Goal: Information Seeking & Learning: Learn about a topic

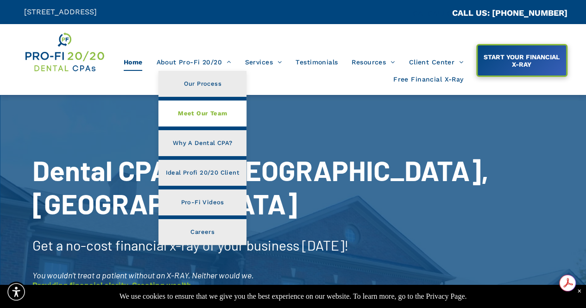
click at [200, 106] on link "Meet Our Team" at bounding box center [202, 113] width 88 height 26
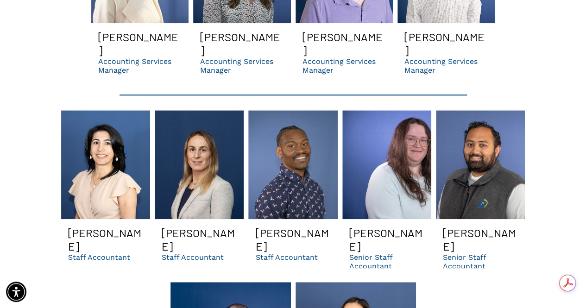
scroll to position [2083, 0]
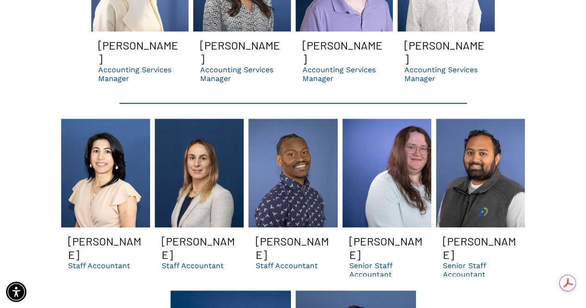
click at [413, 165] on link "Heather smiling | dental dso cpas and support organization in GA" at bounding box center [386, 173] width 89 height 109
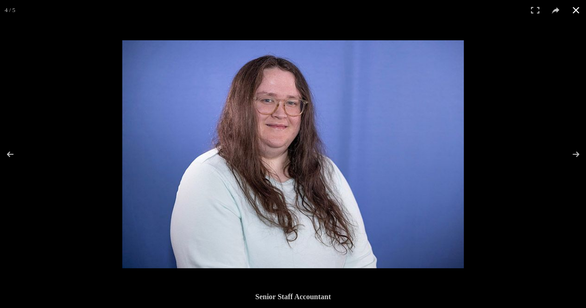
click at [578, 10] on button at bounding box center [575, 10] width 20 height 20
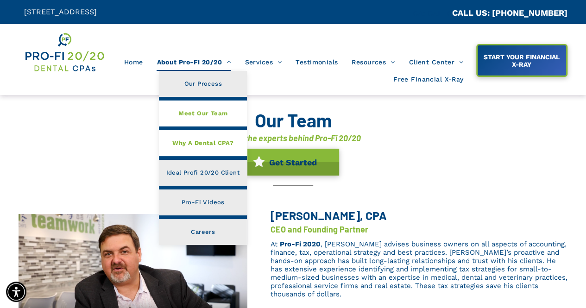
click at [208, 145] on span "Why A Dental CPA?" at bounding box center [202, 143] width 61 height 12
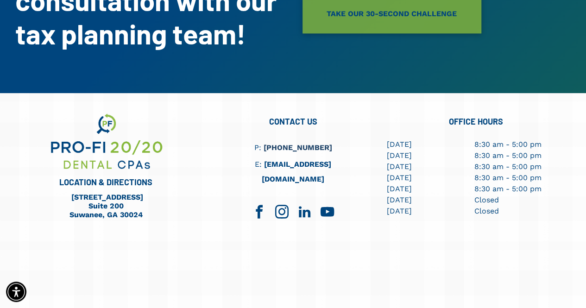
scroll to position [637, 0]
